Goal: Transaction & Acquisition: Purchase product/service

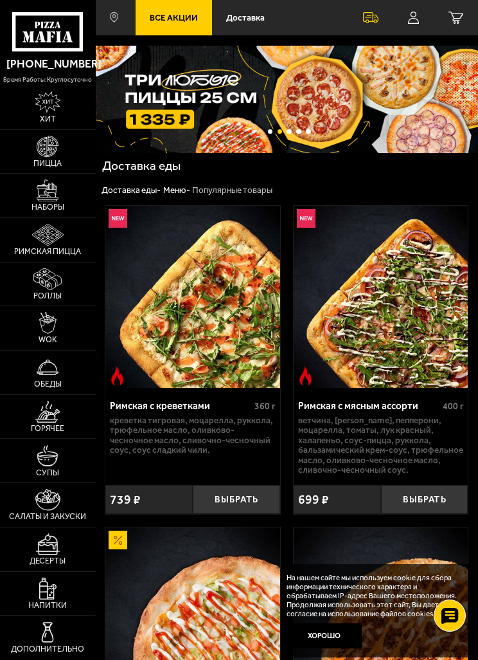
click at [412, 23] on icon at bounding box center [413, 18] width 11 height 12
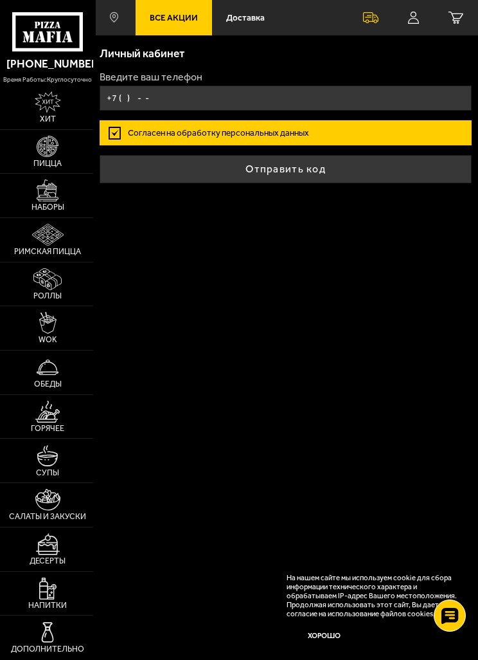
click at [120, 100] on input "+7 ( ) - -" at bounding box center [286, 98] width 372 height 25
type input "[PHONE_NUMBER]"
click at [210, 172] on button "Отправить код" at bounding box center [286, 169] width 372 height 28
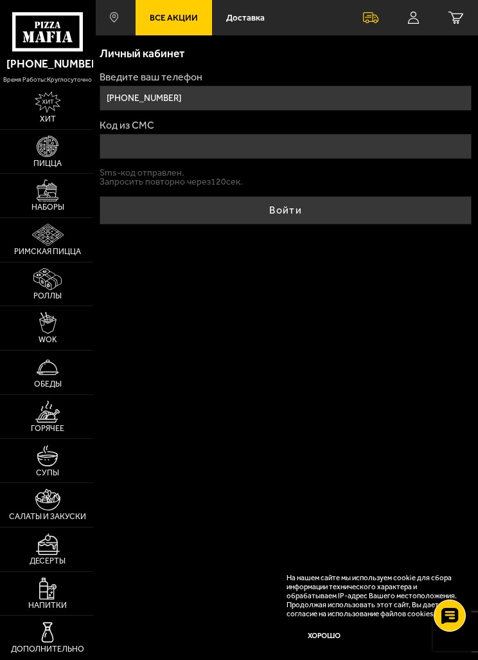
click at [111, 147] on input "Код из СМС" at bounding box center [286, 146] width 372 height 25
type input "559121"
click at [325, 209] on button "Войти" at bounding box center [286, 210] width 372 height 28
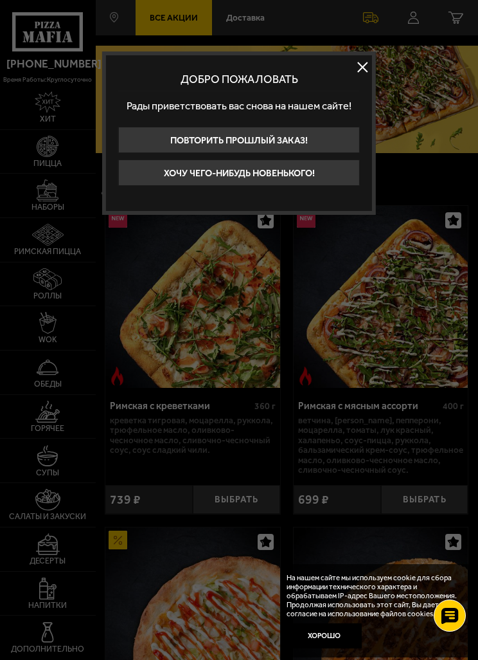
click at [321, 177] on button "Хочу чего-нибудь новенького!" at bounding box center [239, 172] width 242 height 26
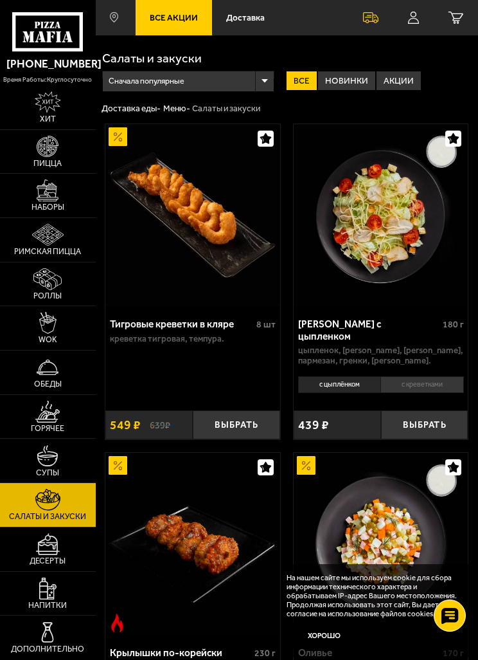
click at [37, 158] on img at bounding box center [48, 147] width 22 height 22
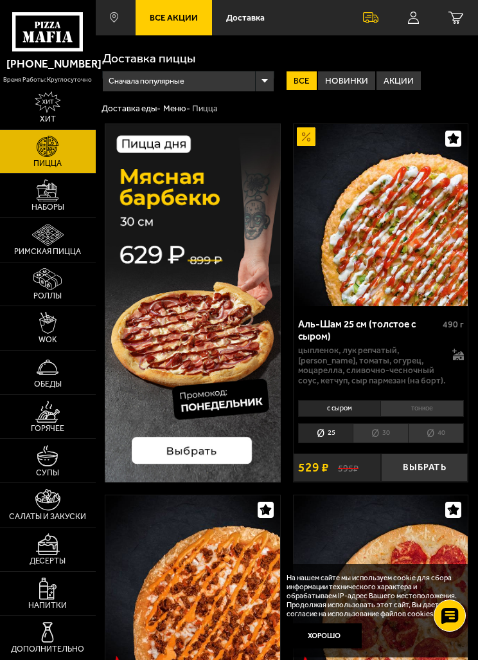
click at [136, 84] on span "Сначала популярные" at bounding box center [147, 81] width 76 height 24
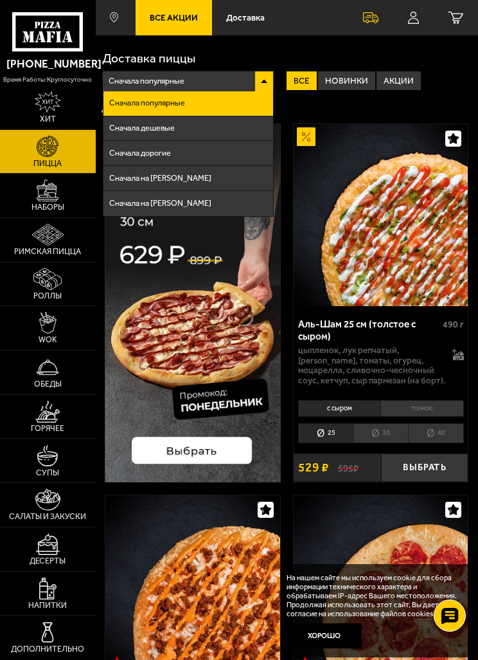
click at [131, 125] on span "Сначала дешевые" at bounding box center [142, 128] width 66 height 8
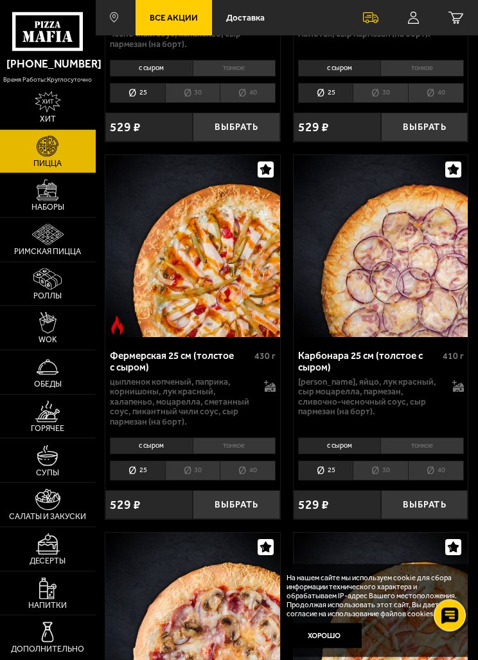
scroll to position [1792, 0]
click at [193, 460] on li "30" at bounding box center [192, 470] width 55 height 20
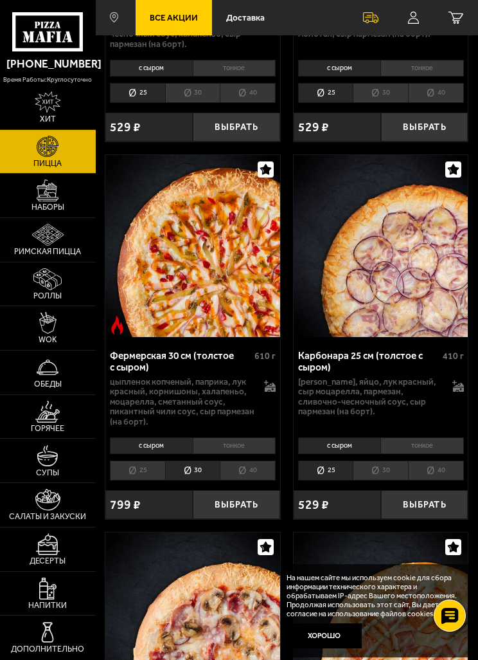
click at [145, 437] on li "с сыром" at bounding box center [151, 445] width 82 height 17
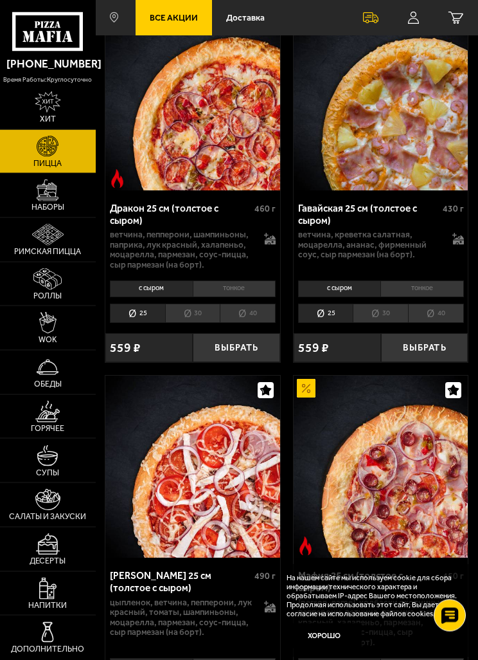
scroll to position [2657, 0]
